Goal: Information Seeking & Learning: Learn about a topic

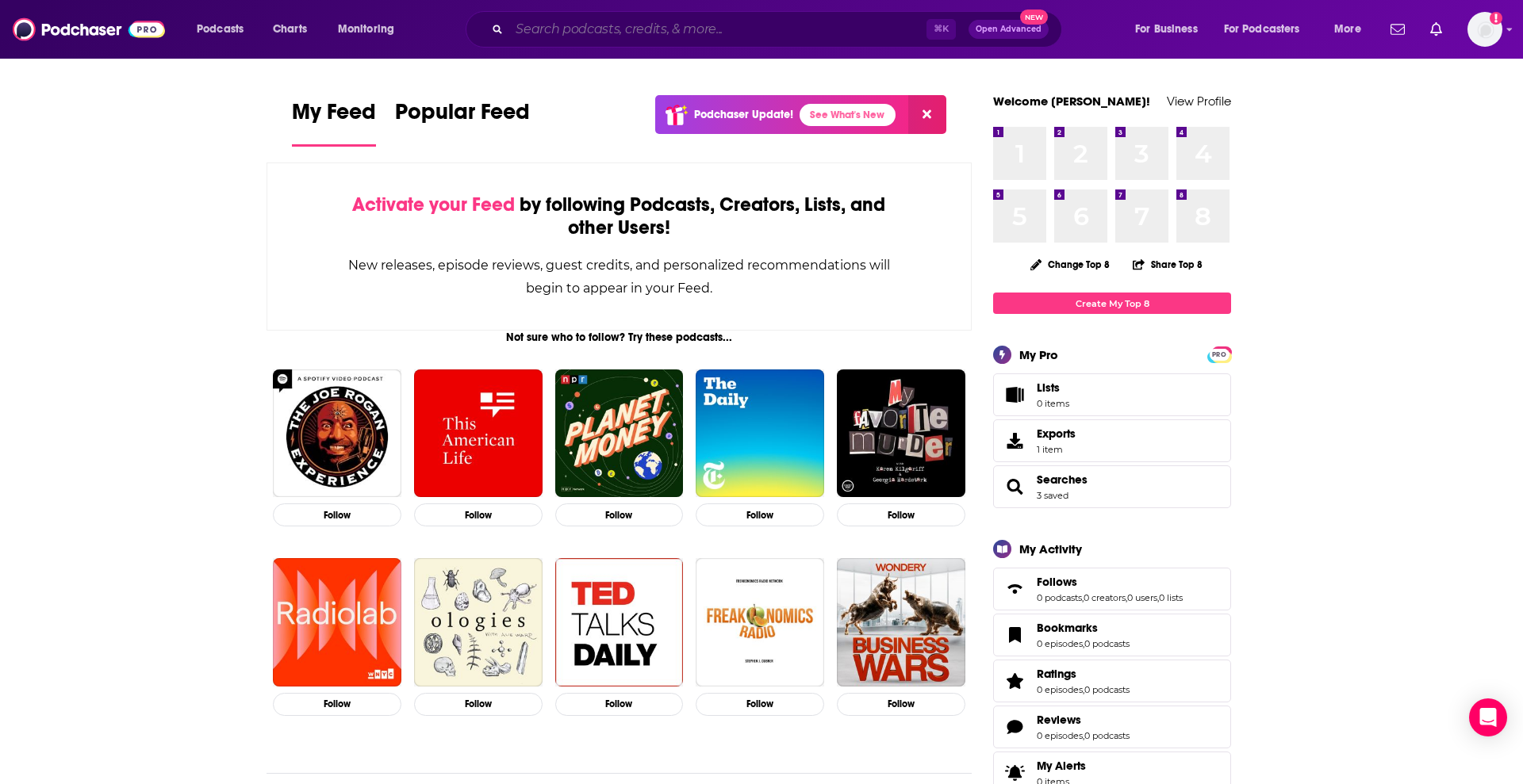
click at [612, 30] on input "Search podcasts, credits, & more..." at bounding box center [717, 30] width 417 height 25
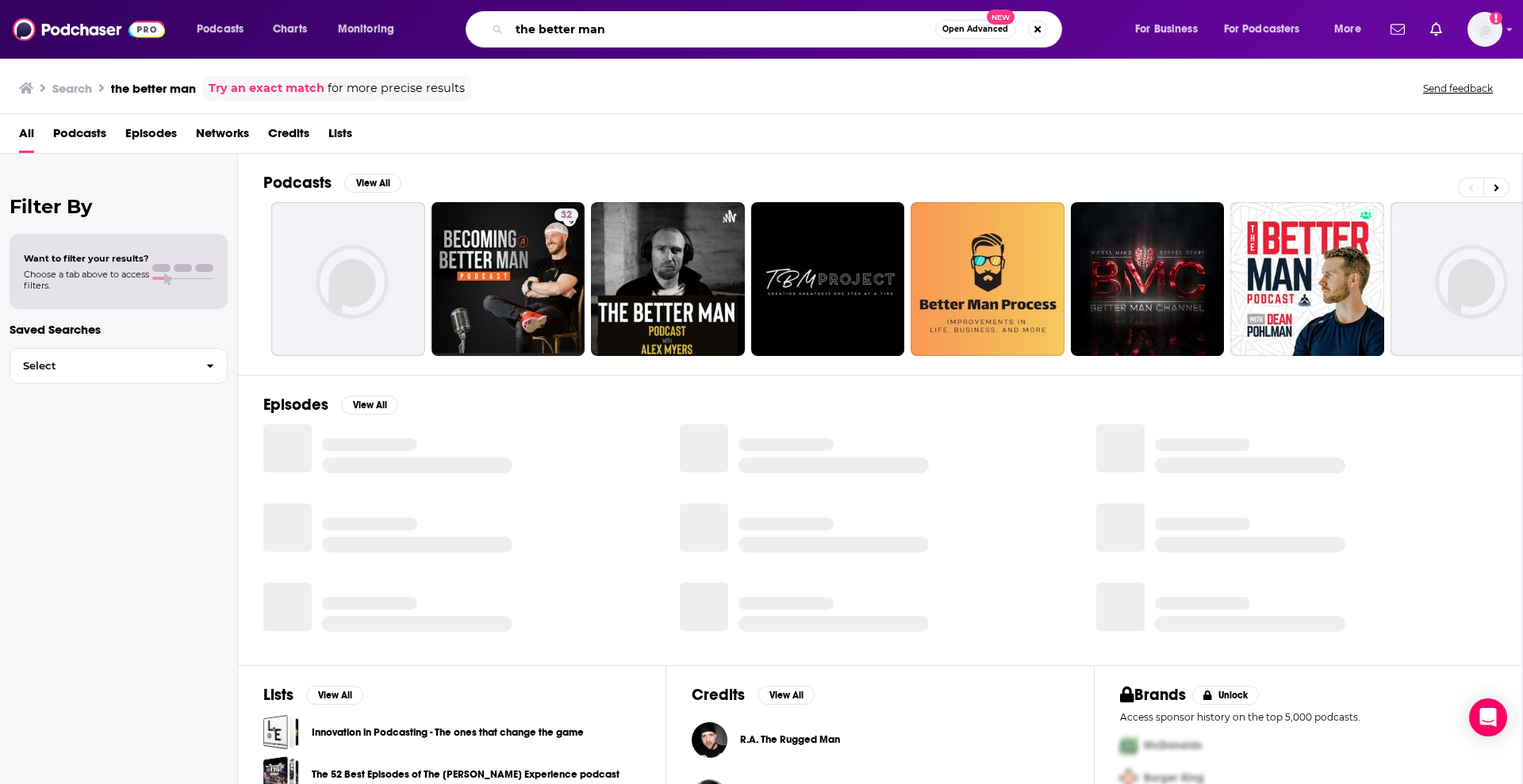
click at [628, 22] on input "the better man" at bounding box center [722, 30] width 426 height 25
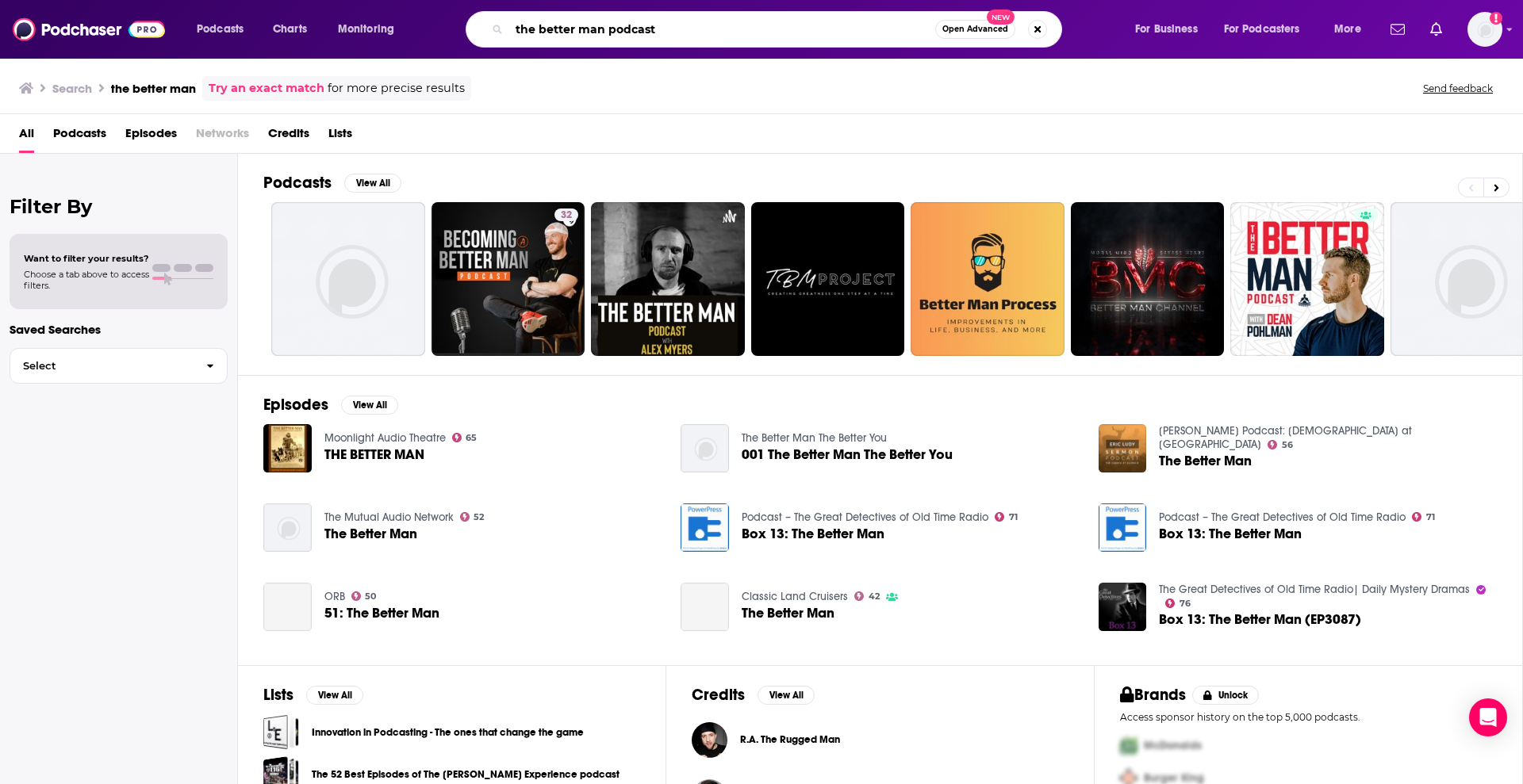
type input "the better man podcast"
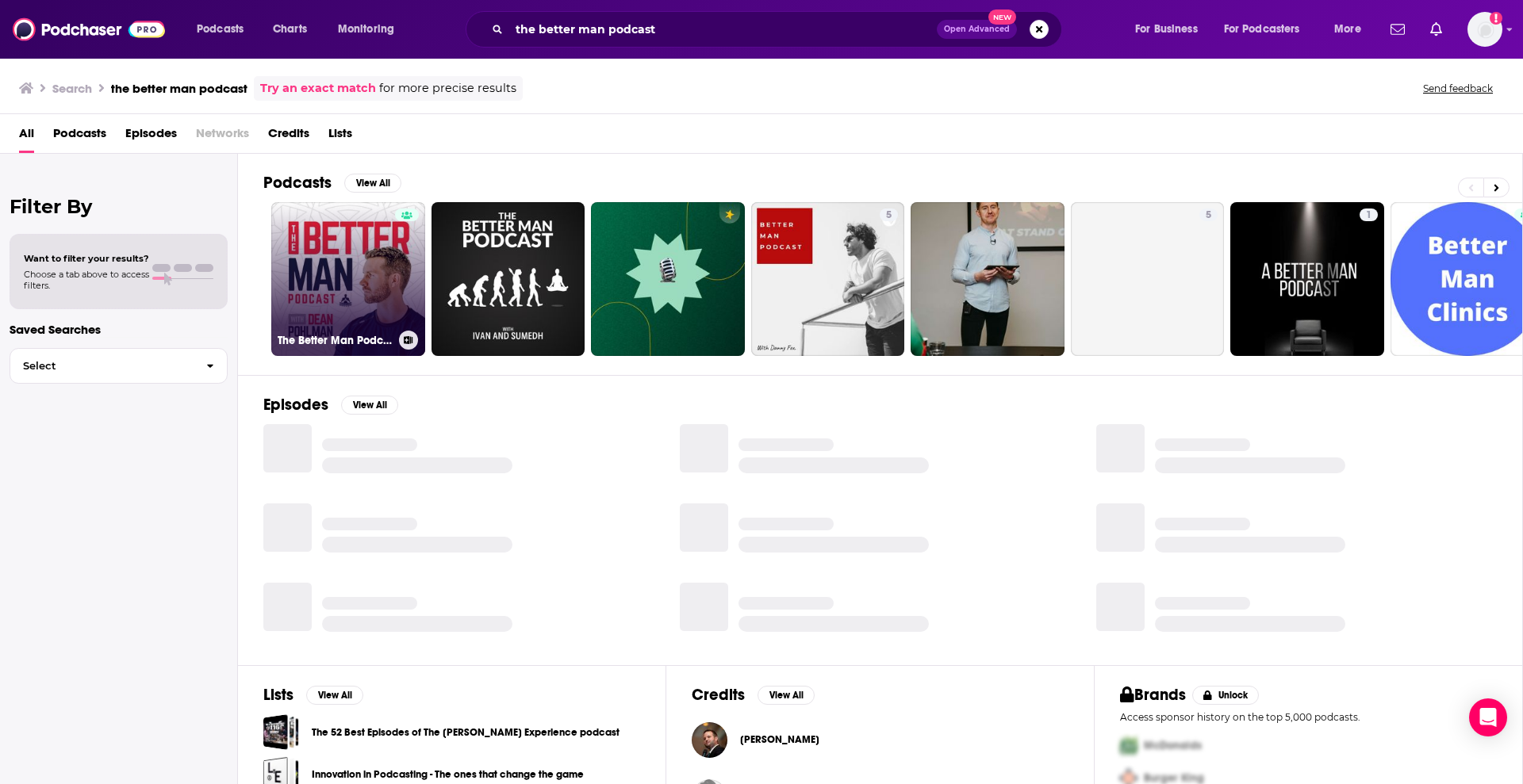
click at [298, 208] on link "The Better Man Podcast" at bounding box center [349, 280] width 154 height 154
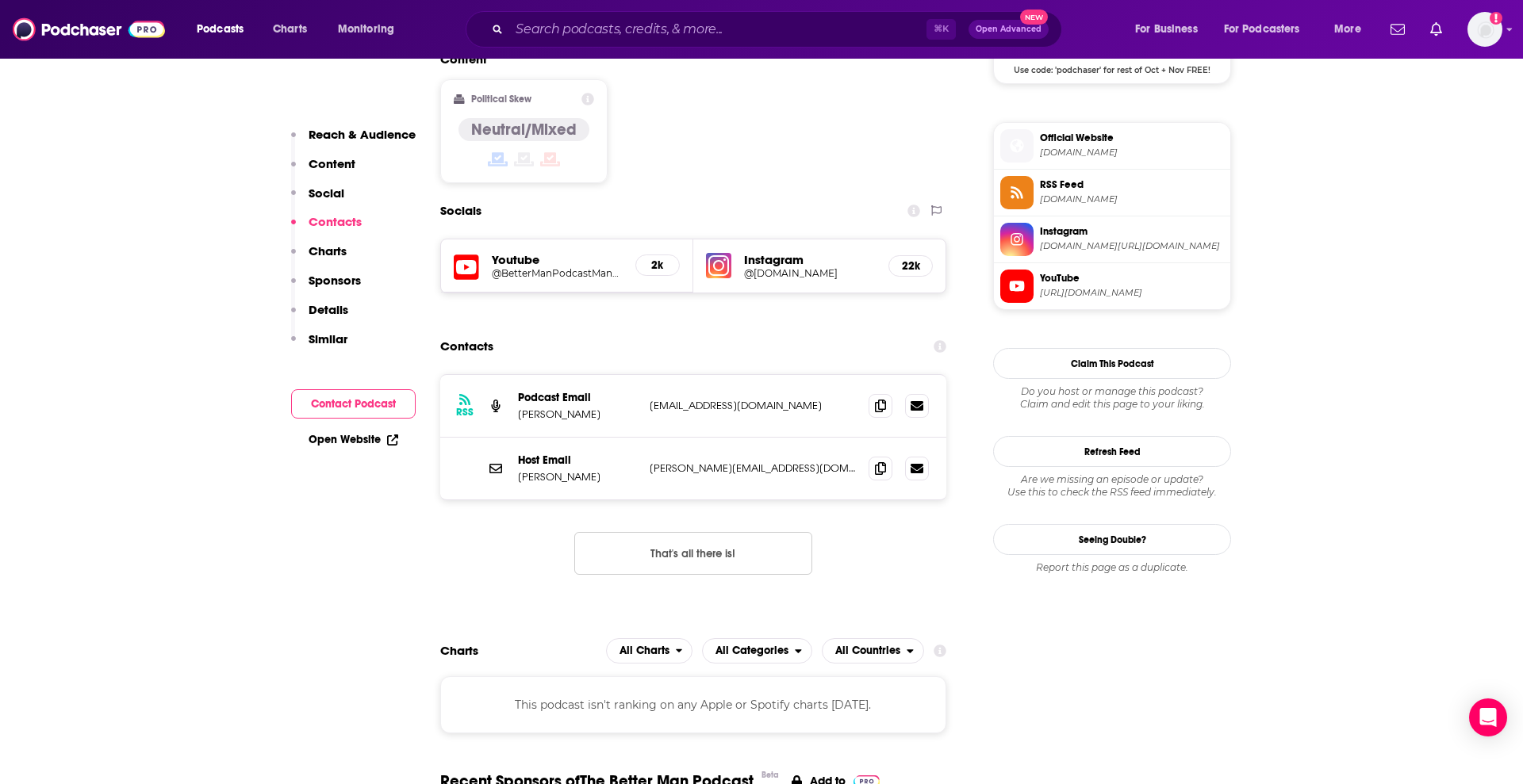
scroll to position [1230, 0]
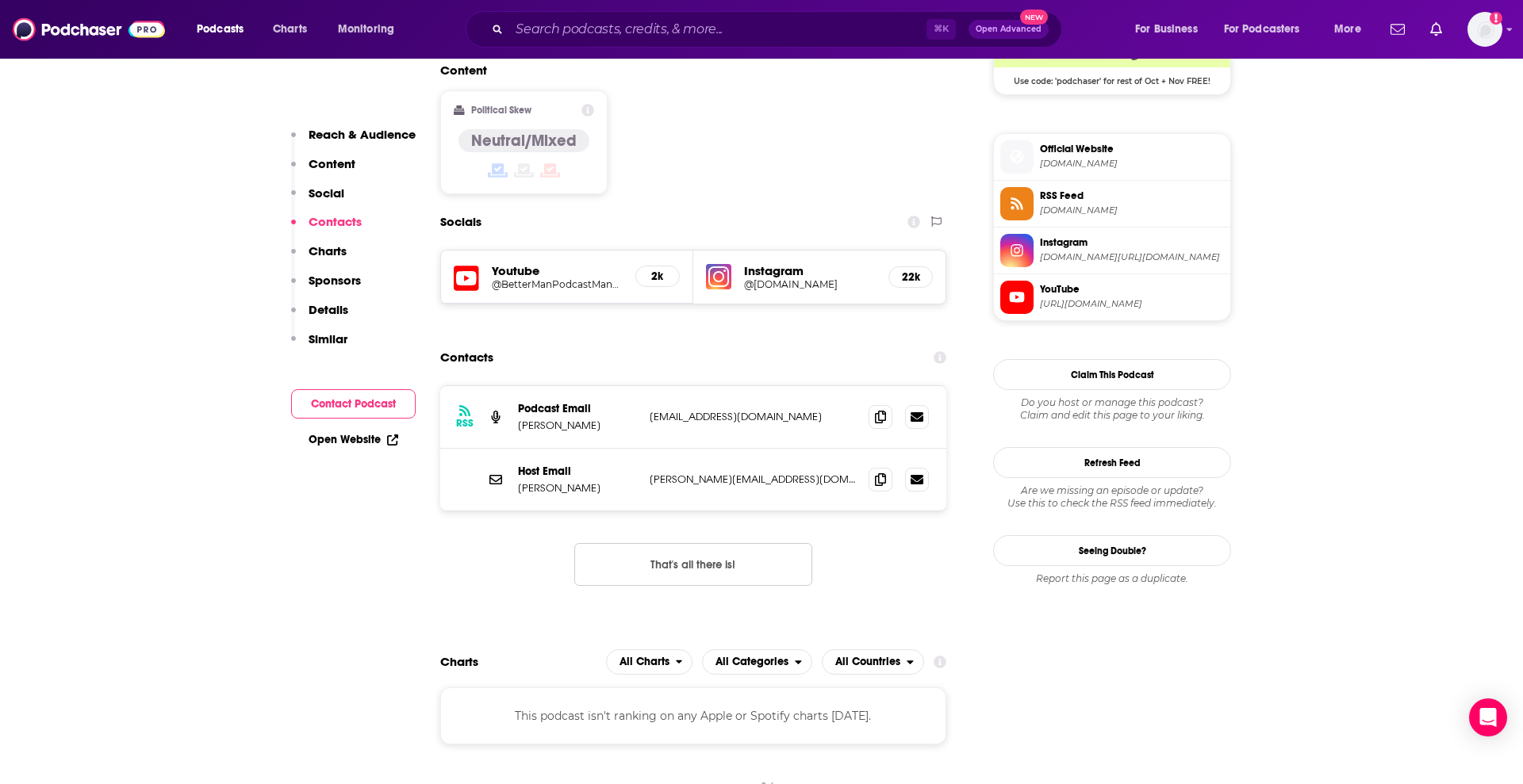
click at [727, 264] on img at bounding box center [718, 277] width 25 height 25
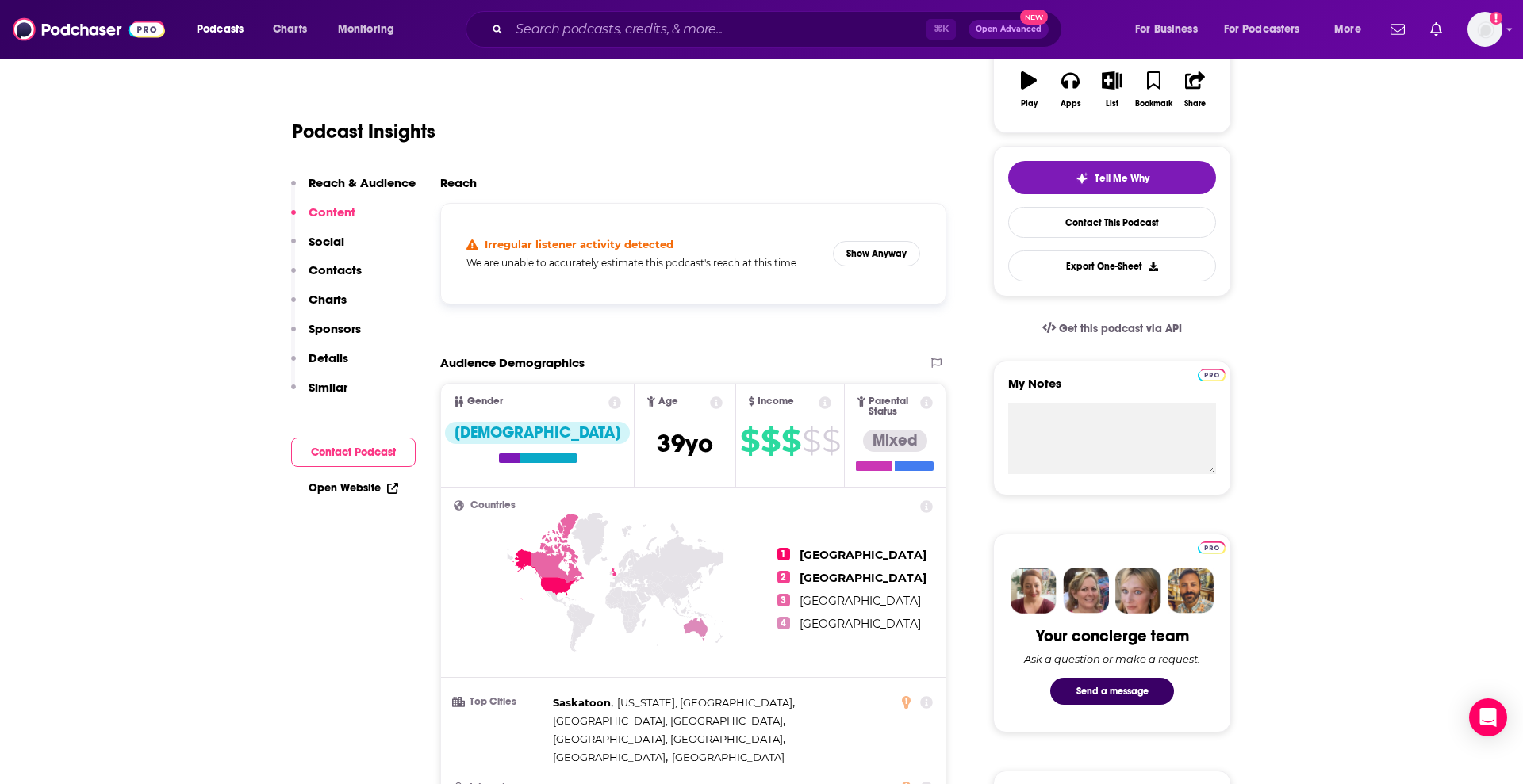
scroll to position [0, 0]
